Goal: Check status: Check status

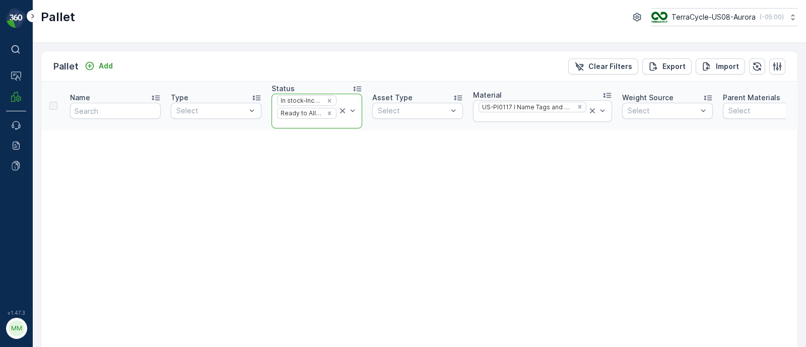
drag, startPoint x: 343, startPoint y: 112, endPoint x: 335, endPoint y: 108, distance: 8.6
click at [342, 112] on icon at bounding box center [342, 111] width 10 height 10
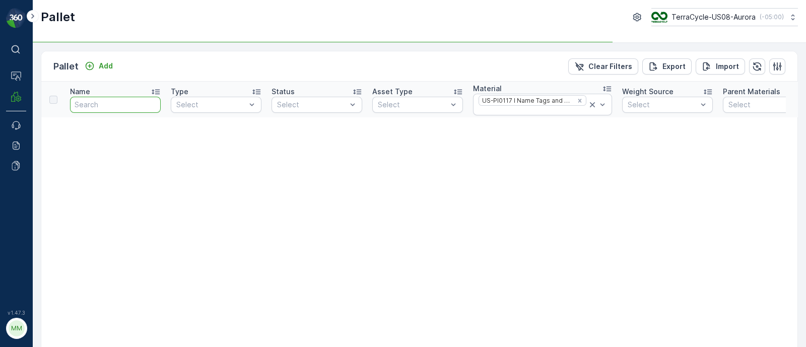
click at [122, 106] on input "text" at bounding box center [115, 105] width 91 height 16
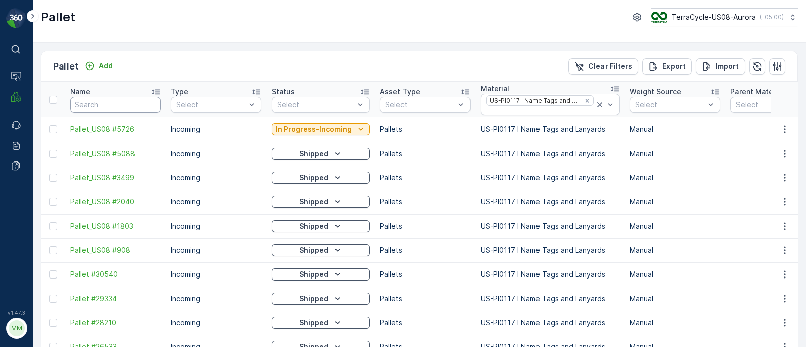
click at [122, 106] on input "text" at bounding box center [115, 105] width 91 height 16
paste input "SC6362"
type input "SC6362"
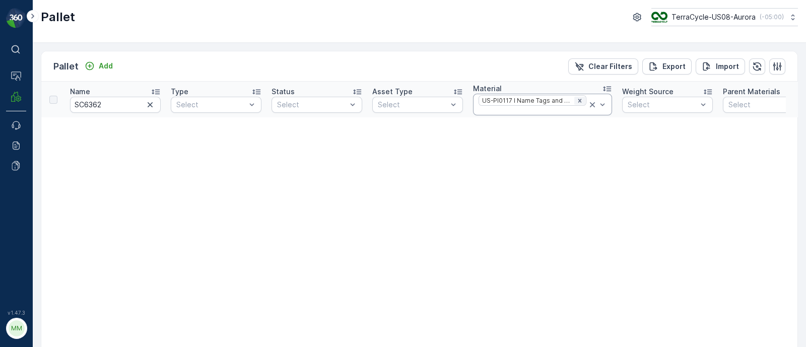
click at [576, 98] on icon "Remove US-PI0117 I Name Tags and Lanyards" at bounding box center [579, 100] width 7 height 7
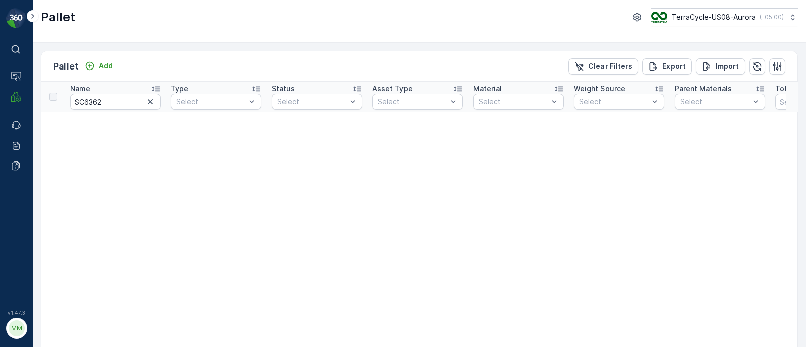
drag, startPoint x: 373, startPoint y: 178, endPoint x: 805, endPoint y: 137, distance: 434.6
click at [805, 137] on div "Pallet Add Clear Filters Export Import Name SC6362 Type Select Status Select As…" at bounding box center [419, 195] width 773 height 304
drag, startPoint x: 118, startPoint y: 95, endPoint x: 32, endPoint y: 96, distance: 86.1
click at [32, 96] on div "⌘B Operations MRF Events Reports Documents v 1.47.3 MM MRF.US08 Pallet TerraCyc…" at bounding box center [403, 173] width 806 height 347
paste input "278"
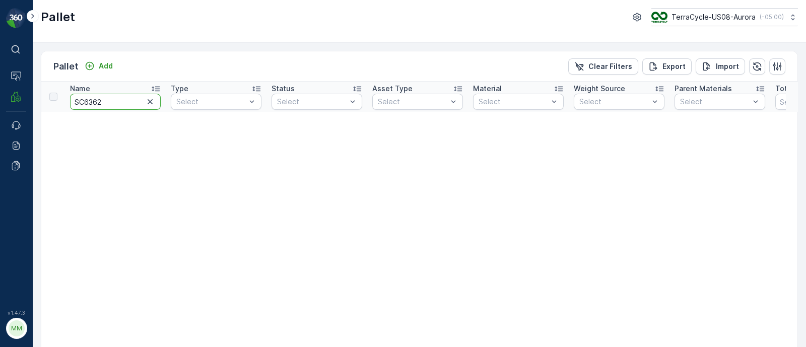
type input "SC6278"
drag, startPoint x: 104, startPoint y: 99, endPoint x: 41, endPoint y: 92, distance: 63.4
paste input "362"
type input "SC6362"
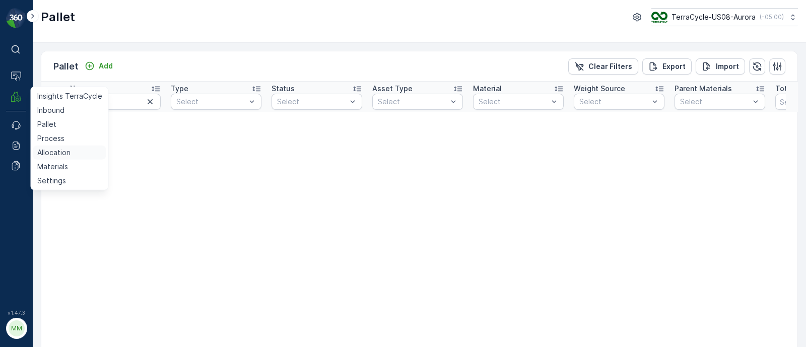
click at [56, 153] on p "Allocation" at bounding box center [53, 153] width 33 height 10
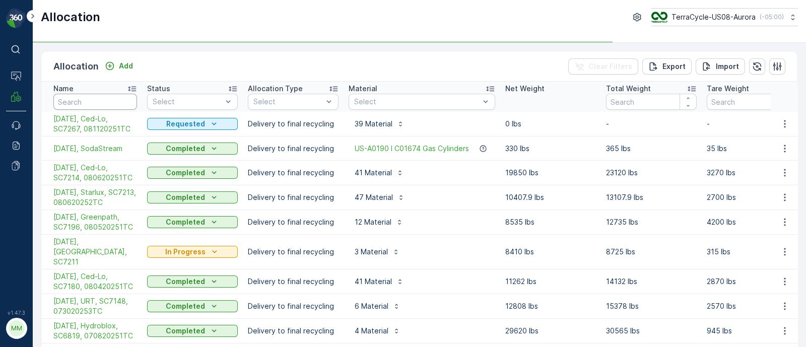
click at [87, 98] on input "text" at bounding box center [95, 102] width 84 height 16
paste input "SC6362"
type input "SC6362"
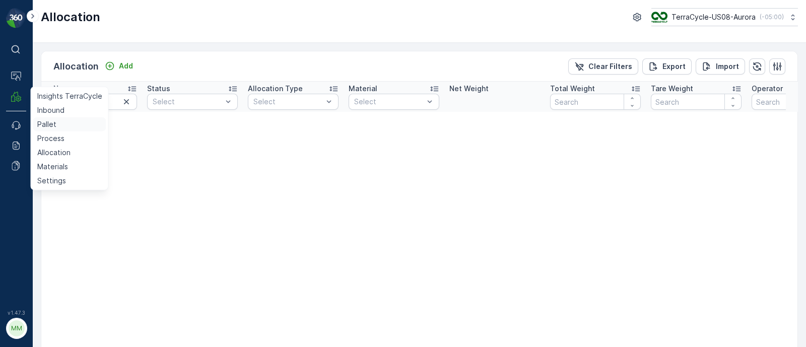
click at [52, 124] on p "Pallet" at bounding box center [46, 124] width 19 height 10
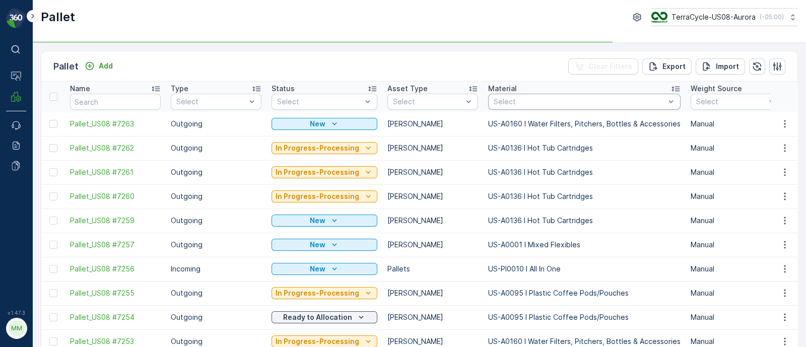
click at [516, 104] on div at bounding box center [579, 102] width 173 height 8
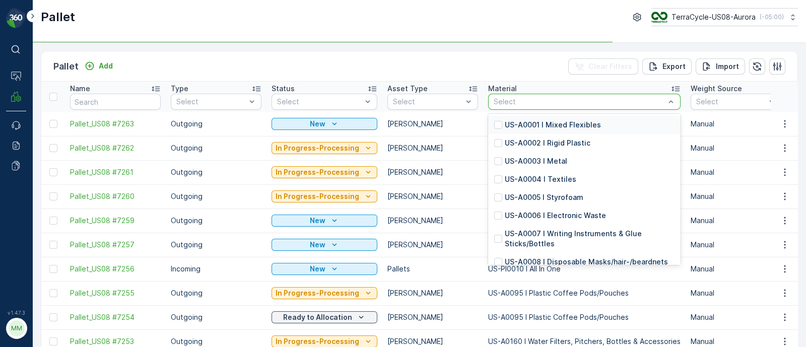
paste input "US-PI0220 I C27609 PC & TPU Phone Accessories"
type input "US-PI0220 I C27609 PC & TPU Phone Accessories"
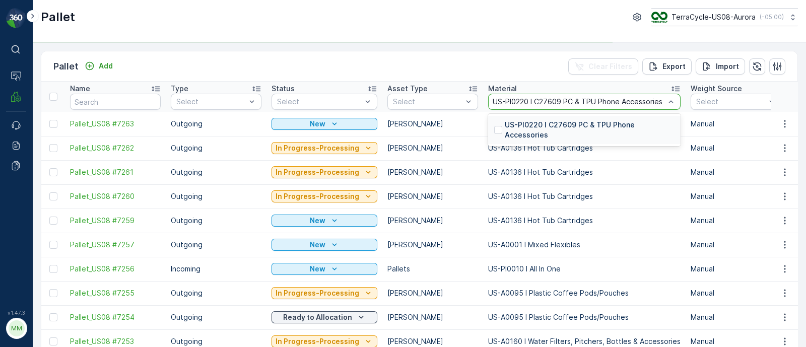
click at [538, 123] on p "US-PI0220 I C27609 PC & TPU Phone Accessories" at bounding box center [590, 130] width 170 height 20
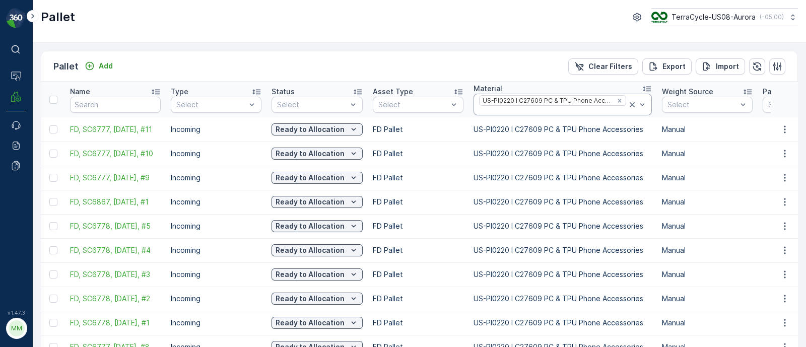
click at [489, 109] on div at bounding box center [552, 111] width 149 height 8
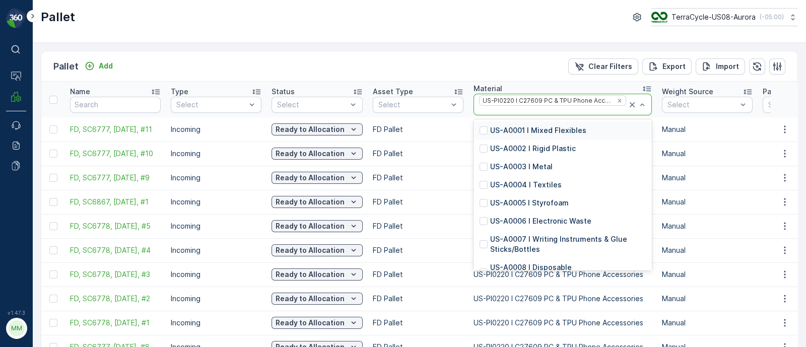
paste input "US-PI0221 I C27609 PLA Phone Accessories"
type input "US-PI0221 I C27609 PLA Phone Accessories"
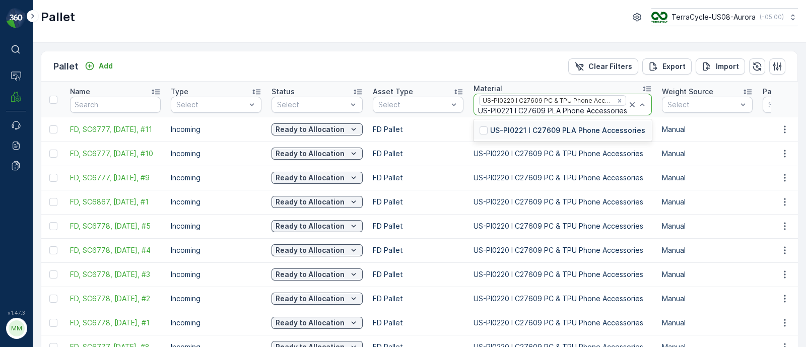
click at [508, 128] on p "US-PI0221 I C27609 PLA Phone Accessories" at bounding box center [567, 130] width 155 height 10
